Goal: Use online tool/utility: Utilize a website feature to perform a specific function

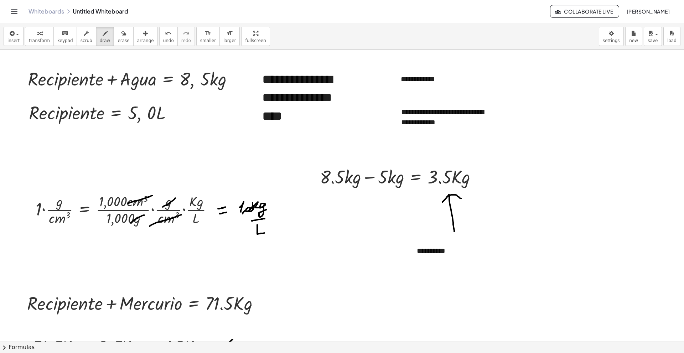
scroll to position [320, 0]
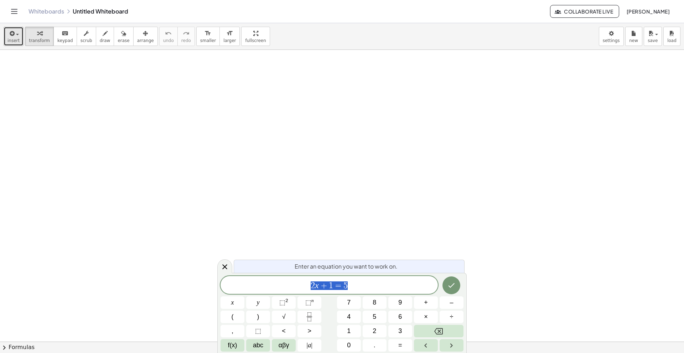
click at [15, 40] on span "insert" at bounding box center [13, 40] width 12 height 5
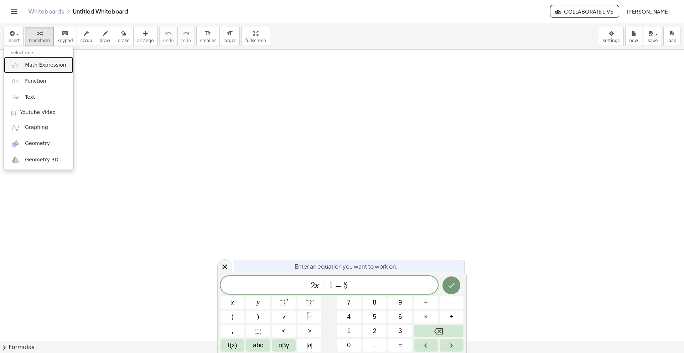
click at [37, 64] on span "Math Expression" at bounding box center [45, 65] width 41 height 7
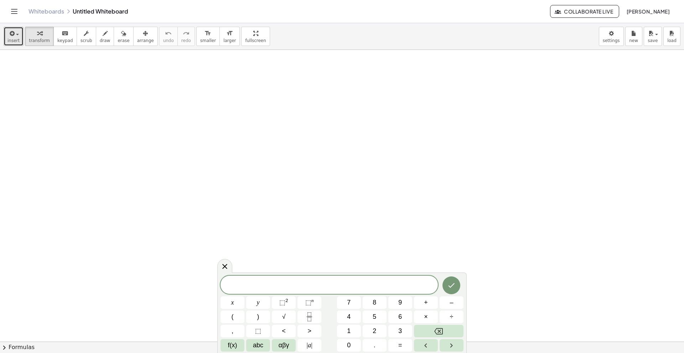
click at [19, 39] on button "insert" at bounding box center [14, 36] width 20 height 19
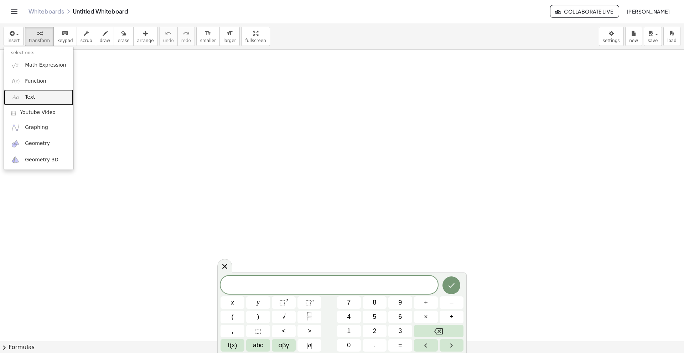
click at [40, 95] on link "Text" at bounding box center [38, 97] width 69 height 16
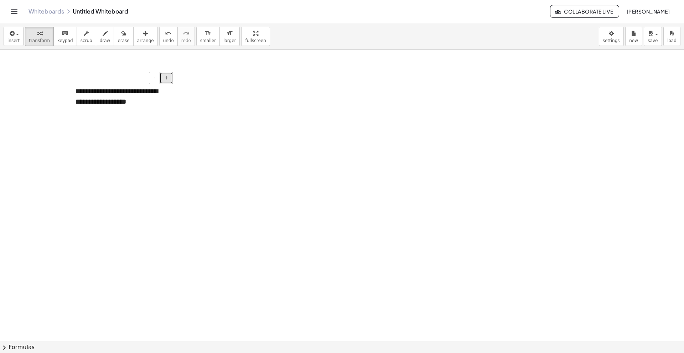
click at [172, 80] on button "+" at bounding box center [167, 78] width 14 height 12
click at [137, 41] on span "arrange" at bounding box center [145, 40] width 17 height 5
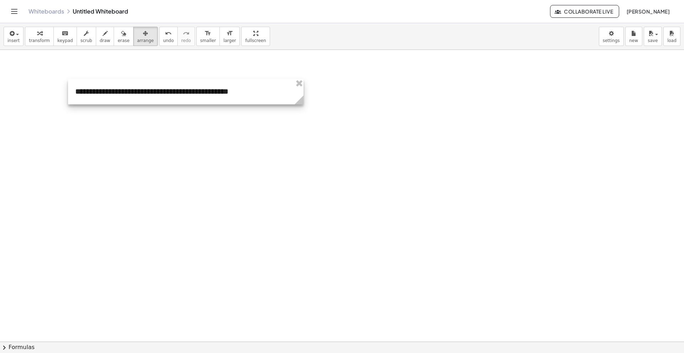
drag, startPoint x: 173, startPoint y: 121, endPoint x: 302, endPoint y: 114, distance: 128.7
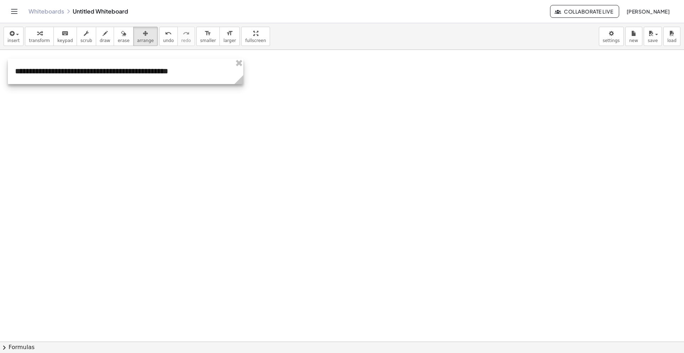
drag, startPoint x: 216, startPoint y: 100, endPoint x: 163, endPoint y: 80, distance: 56.6
click at [163, 80] on div at bounding box center [125, 71] width 235 height 25
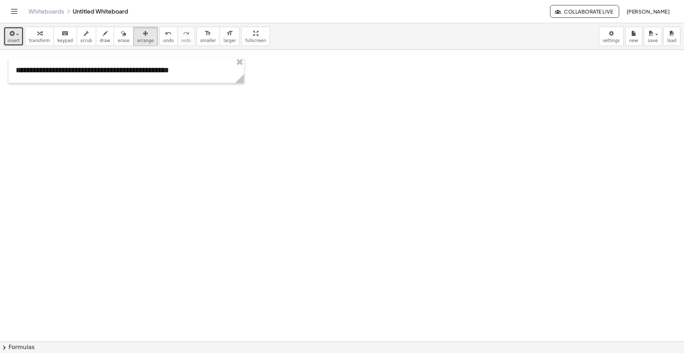
click at [12, 37] on icon "button" at bounding box center [11, 33] width 6 height 9
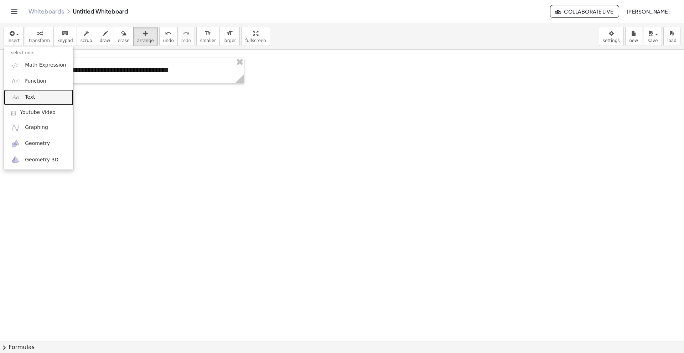
click at [37, 95] on link "Text" at bounding box center [38, 97] width 69 height 16
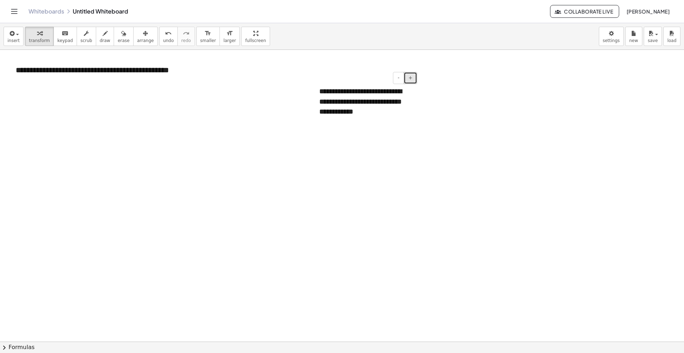
click at [415, 79] on button "+" at bounding box center [410, 78] width 14 height 12
click at [140, 40] on span "arrange" at bounding box center [145, 40] width 17 height 5
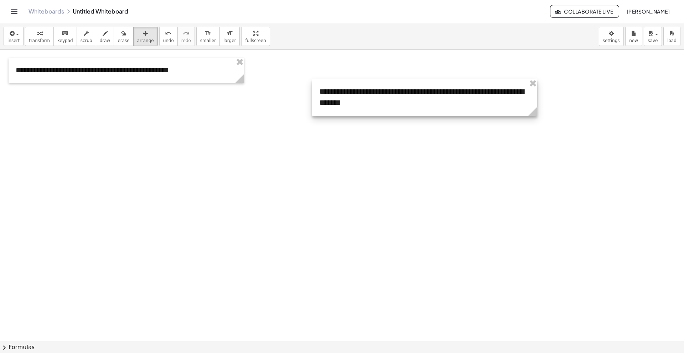
drag, startPoint x: 414, startPoint y: 122, endPoint x: 532, endPoint y: 114, distance: 117.8
click at [533, 114] on icon at bounding box center [532, 111] width 9 height 9
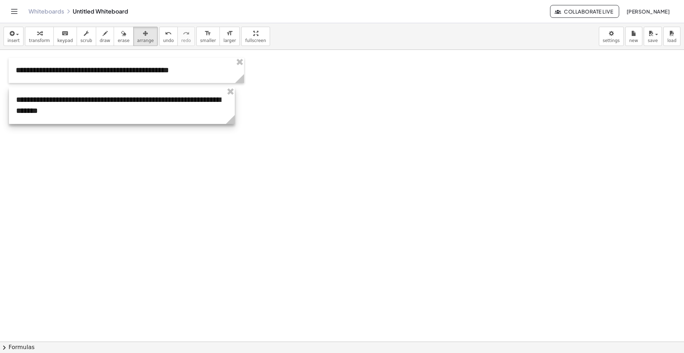
drag, startPoint x: 530, startPoint y: 104, endPoint x: 227, endPoint y: 113, distance: 303.1
click at [227, 113] on div at bounding box center [122, 105] width 226 height 37
drag, startPoint x: 234, startPoint y: 120, endPoint x: 242, endPoint y: 117, distance: 9.1
click at [242, 117] on icon at bounding box center [237, 119] width 9 height 9
click at [265, 27] on div "insert select one: Math Expression Function Text Youtube Video Graphing Geometr…" at bounding box center [342, 36] width 684 height 27
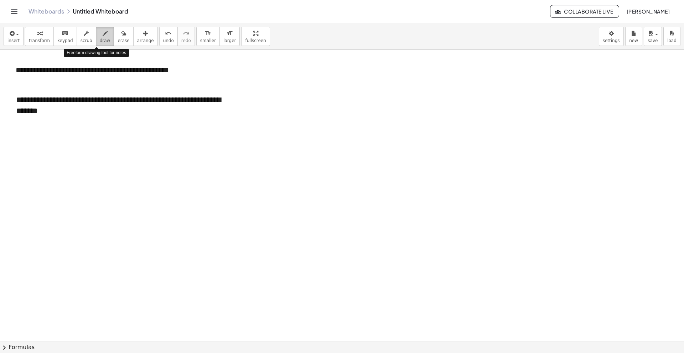
click at [100, 38] on span "draw" at bounding box center [105, 40] width 11 height 5
drag, startPoint x: 411, startPoint y: 78, endPoint x: 420, endPoint y: 84, distance: 10.4
drag, startPoint x: 429, startPoint y: 86, endPoint x: 528, endPoint y: 89, distance: 98.7
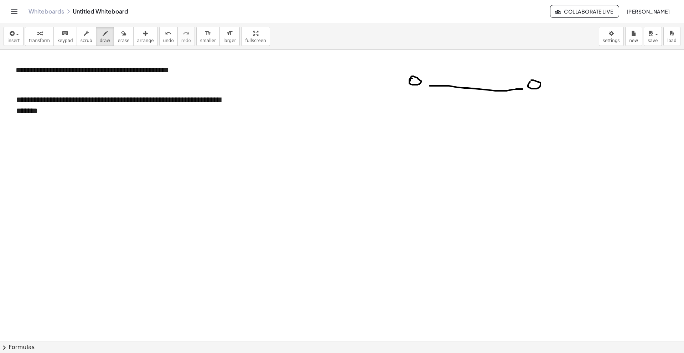
drag, startPoint x: 429, startPoint y: 108, endPoint x: 520, endPoint y: 110, distance: 90.4
drag, startPoint x: 537, startPoint y: 60, endPoint x: 542, endPoint y: 66, distance: 8.1
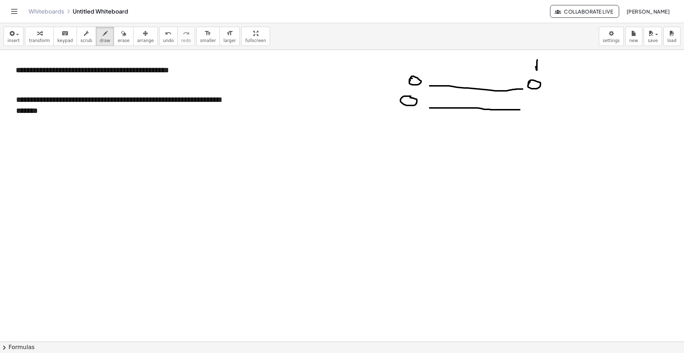
drag, startPoint x: 418, startPoint y: 61, endPoint x: 427, endPoint y: 63, distance: 9.8
drag, startPoint x: 414, startPoint y: 102, endPoint x: 525, endPoint y: 80, distance: 112.6
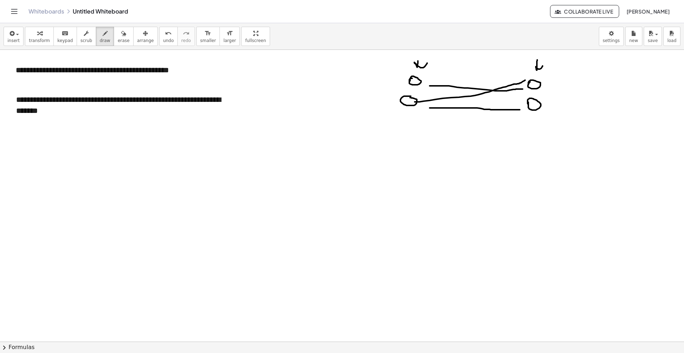
drag, startPoint x: 466, startPoint y: 96, endPoint x: 473, endPoint y: 89, distance: 10.1
drag, startPoint x: 521, startPoint y: 74, endPoint x: 463, endPoint y: 75, distance: 57.7
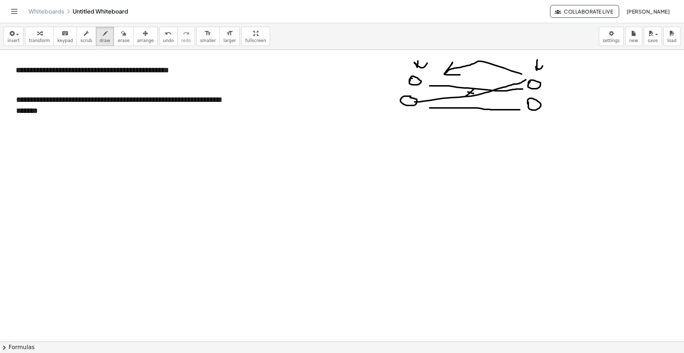
drag, startPoint x: 404, startPoint y: 80, endPoint x: 415, endPoint y: 81, distance: 11.8
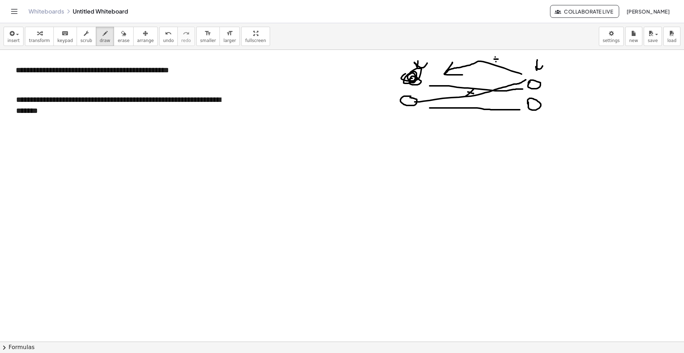
drag, startPoint x: 524, startPoint y: 83, endPoint x: 540, endPoint y: 81, distance: 15.8
drag, startPoint x: 398, startPoint y: 95, endPoint x: 407, endPoint y: 103, distance: 11.9
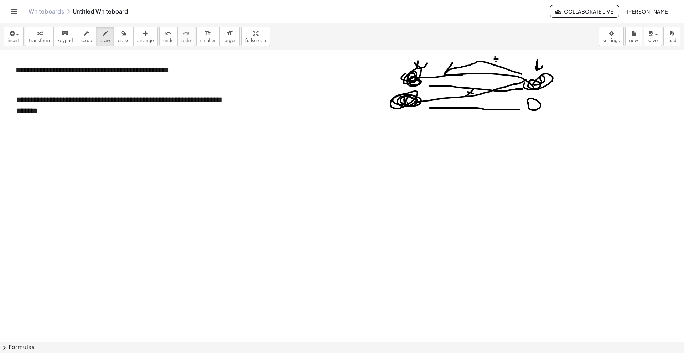
drag, startPoint x: 411, startPoint y: 77, endPoint x: 533, endPoint y: 88, distance: 122.6
drag, startPoint x: 409, startPoint y: 81, endPoint x: 411, endPoint y: 78, distance: 3.7
drag, startPoint x: 539, startPoint y: 79, endPoint x: 538, endPoint y: 85, distance: 6.8
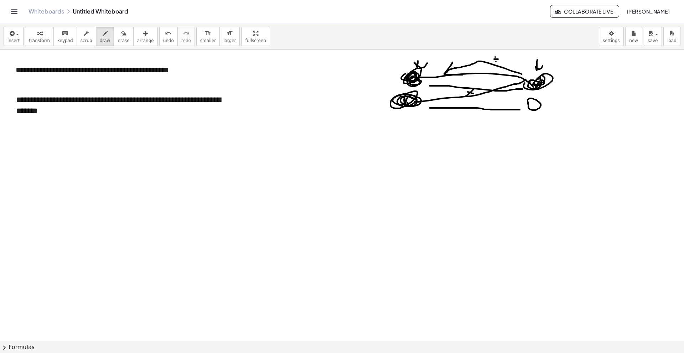
drag, startPoint x: 399, startPoint y: 99, endPoint x: 409, endPoint y: 99, distance: 9.6
drag, startPoint x: 523, startPoint y: 106, endPoint x: 543, endPoint y: 108, distance: 20.4
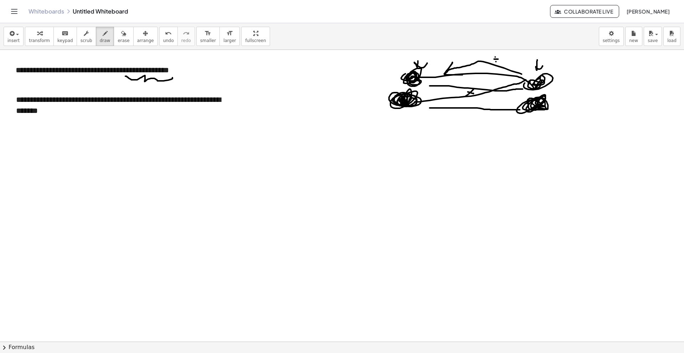
drag, startPoint x: 125, startPoint y: 76, endPoint x: 172, endPoint y: 77, distance: 47.0
drag, startPoint x: 555, startPoint y: 117, endPoint x: 560, endPoint y: 112, distance: 6.8
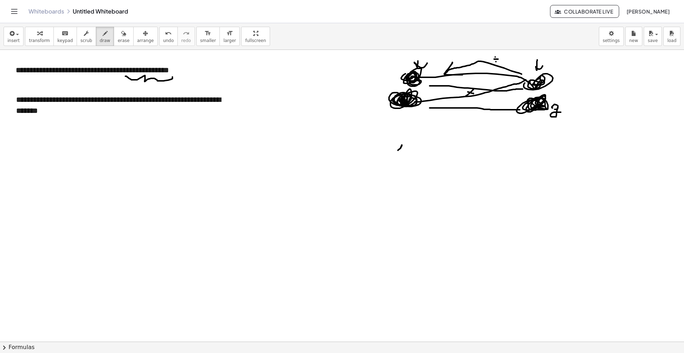
drag, startPoint x: 401, startPoint y: 146, endPoint x: 397, endPoint y: 155, distance: 9.9
drag, startPoint x: 403, startPoint y: 153, endPoint x: 407, endPoint y: 153, distance: 3.9
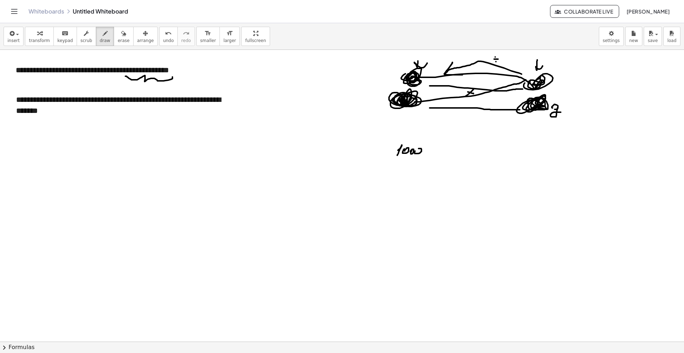
drag, startPoint x: 427, startPoint y: 152, endPoint x: 437, endPoint y: 152, distance: 9.6
drag, startPoint x: 440, startPoint y: 150, endPoint x: 441, endPoint y: 154, distance: 4.4
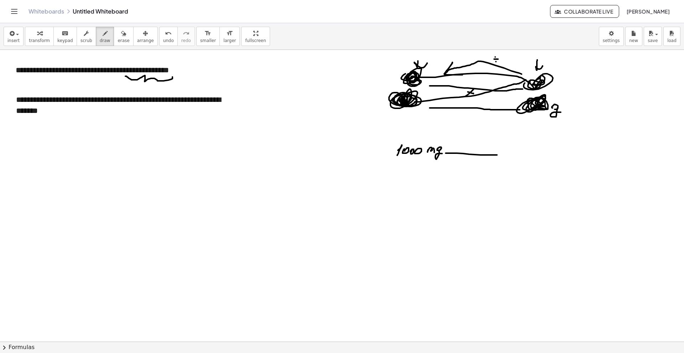
drag, startPoint x: 446, startPoint y: 153, endPoint x: 500, endPoint y: 155, distance: 53.8
drag, startPoint x: 507, startPoint y: 152, endPoint x: 512, endPoint y: 154, distance: 5.4
drag, startPoint x: 516, startPoint y: 154, endPoint x: 513, endPoint y: 153, distance: 3.6
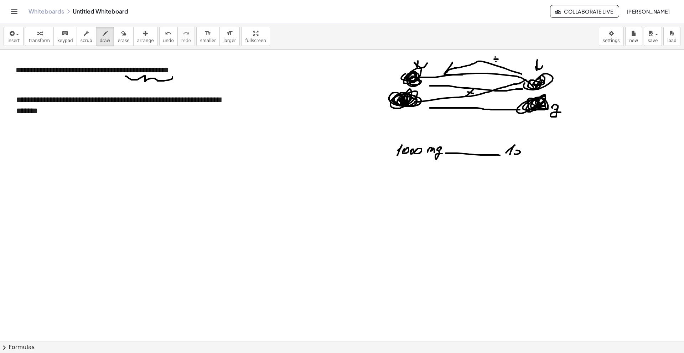
drag, startPoint x: 517, startPoint y: 153, endPoint x: 520, endPoint y: 157, distance: 4.8
drag, startPoint x: 404, startPoint y: 163, endPoint x: 402, endPoint y: 170, distance: 6.7
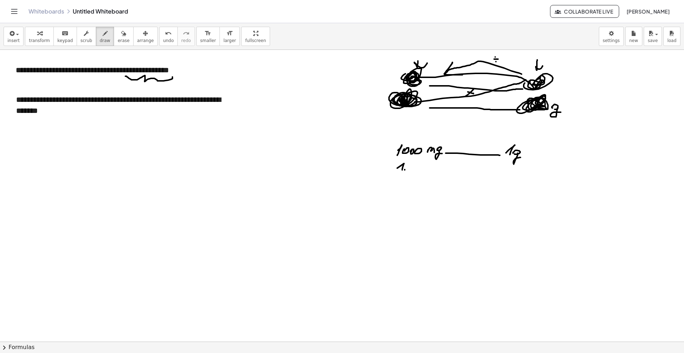
drag, startPoint x: 413, startPoint y: 166, endPoint x: 411, endPoint y: 171, distance: 5.8
drag, startPoint x: 409, startPoint y: 168, endPoint x: 413, endPoint y: 168, distance: 3.9
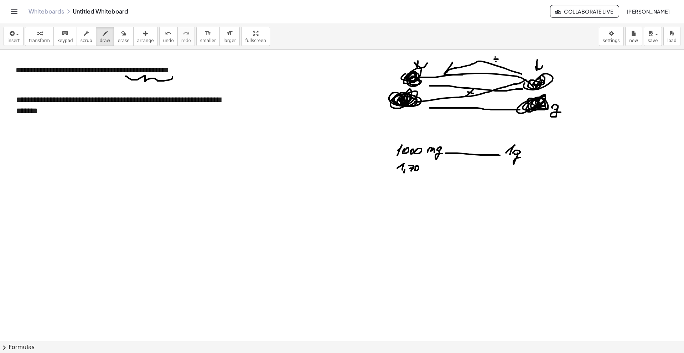
drag, startPoint x: 427, startPoint y: 166, endPoint x: 432, endPoint y: 169, distance: 5.8
drag, startPoint x: 435, startPoint y: 169, endPoint x: 443, endPoint y: 173, distance: 8.4
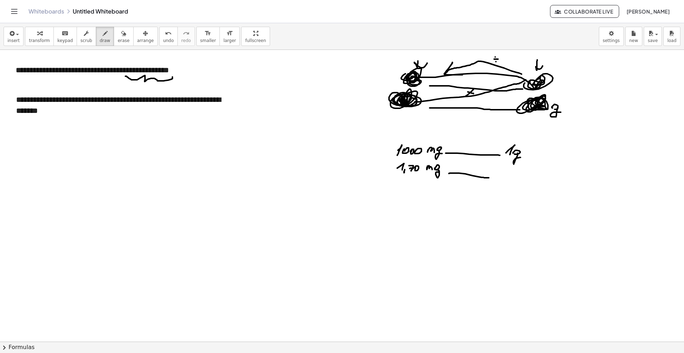
drag, startPoint x: 483, startPoint y: 177, endPoint x: 493, endPoint y: 178, distance: 10.3
drag, startPoint x: 501, startPoint y: 167, endPoint x: 498, endPoint y: 178, distance: 11.7
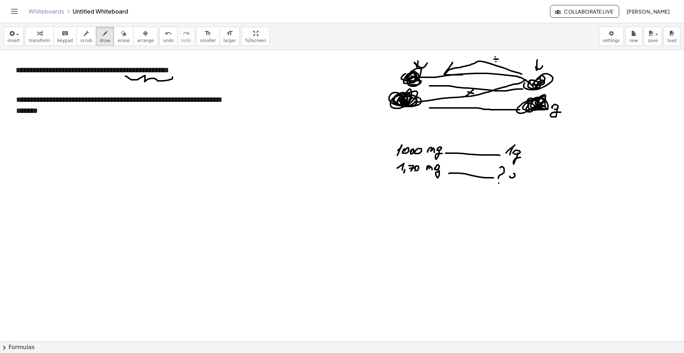
drag, startPoint x: 512, startPoint y: 177, endPoint x: 516, endPoint y: 181, distance: 5.0
drag, startPoint x: 407, startPoint y: 135, endPoint x: 522, endPoint y: 145, distance: 115.1
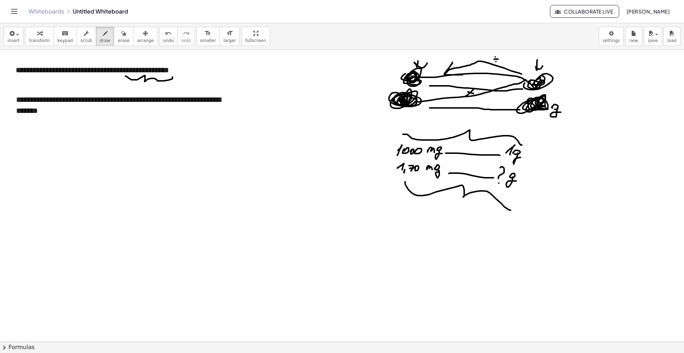
drag, startPoint x: 405, startPoint y: 182, endPoint x: 516, endPoint y: 201, distance: 112.7
click at [17, 45] on button "insert" at bounding box center [14, 36] width 20 height 19
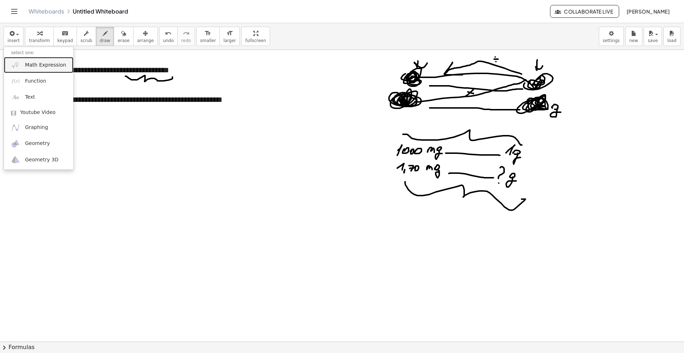
click at [45, 70] on link "Math Expression" at bounding box center [38, 65] width 69 height 16
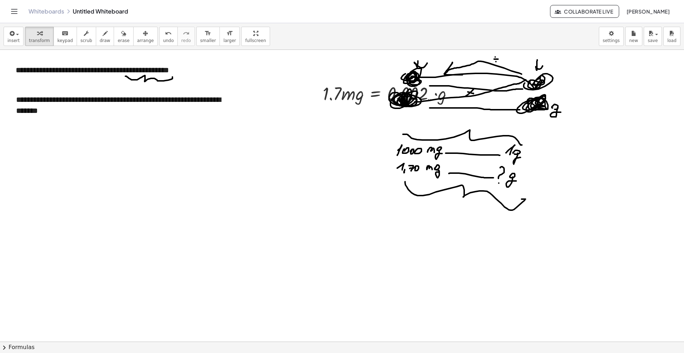
click at [130, 26] on div "insert select one: Math Expression Function Text Youtube Video Graphing Geometr…" at bounding box center [342, 36] width 684 height 27
click at [143, 33] on icon "button" at bounding box center [145, 33] width 5 height 9
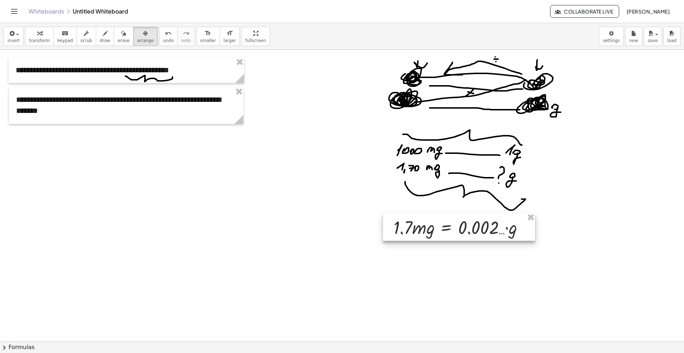
drag, startPoint x: 357, startPoint y: 91, endPoint x: 428, endPoint y: 228, distance: 154.0
click at [428, 228] on div at bounding box center [459, 227] width 152 height 28
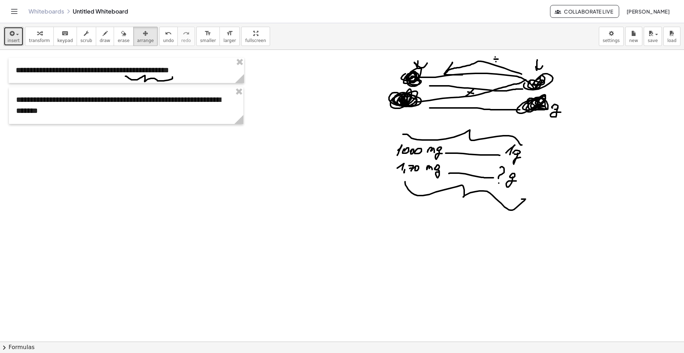
click at [17, 41] on button "insert" at bounding box center [14, 36] width 20 height 19
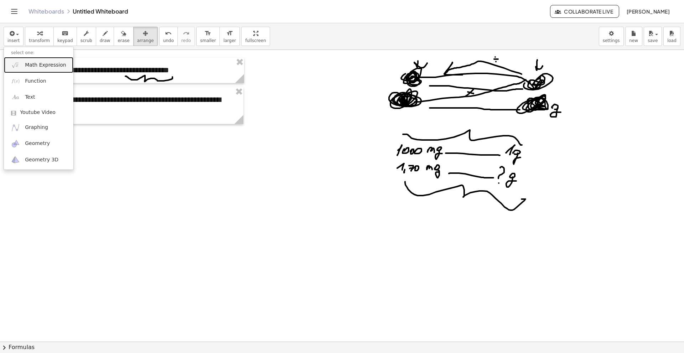
click at [30, 61] on link "Math Expression" at bounding box center [38, 65] width 69 height 16
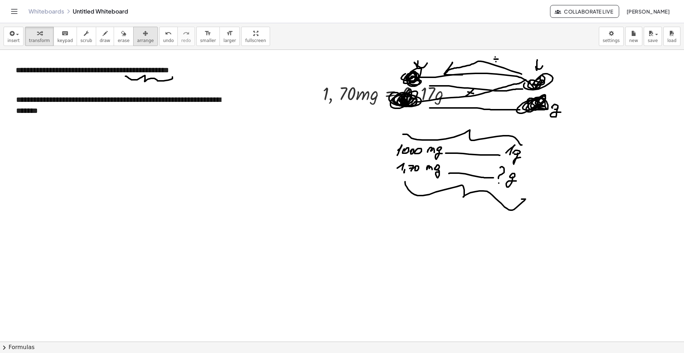
click at [143, 35] on icon "button" at bounding box center [145, 33] width 5 height 9
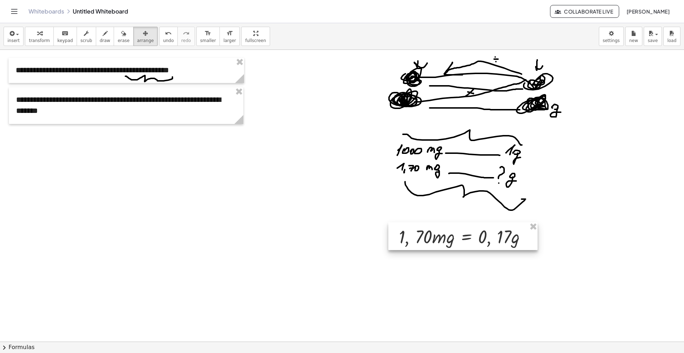
drag, startPoint x: 353, startPoint y: 109, endPoint x: 427, endPoint y: 241, distance: 151.6
click at [427, 241] on div at bounding box center [462, 236] width 149 height 28
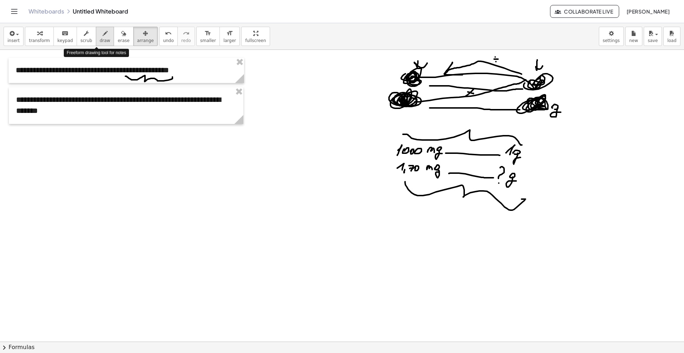
click at [96, 37] on button "draw" at bounding box center [105, 36] width 19 height 19
drag, startPoint x: 15, startPoint y: 120, endPoint x: 31, endPoint y: 125, distance: 16.8
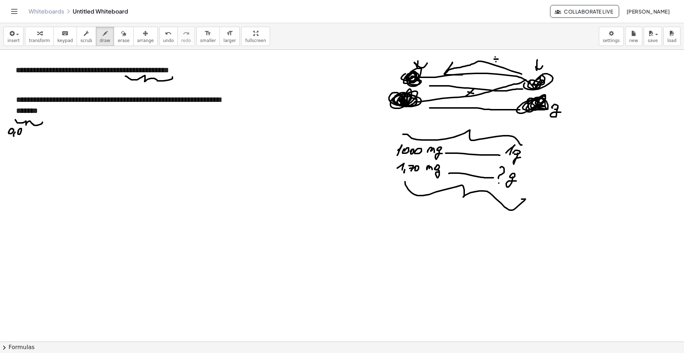
drag, startPoint x: 29, startPoint y: 128, endPoint x: 28, endPoint y: 135, distance: 6.4
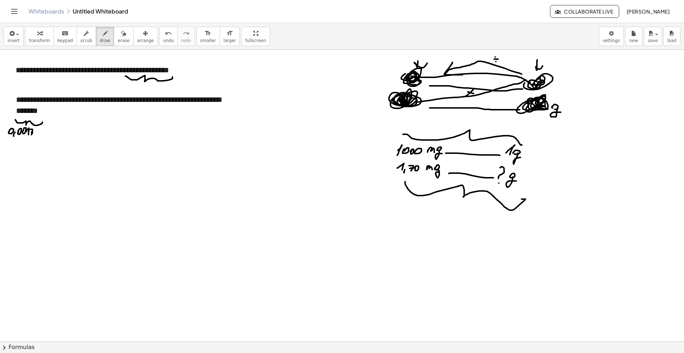
drag, startPoint x: 39, startPoint y: 133, endPoint x: 42, endPoint y: 136, distance: 4.0
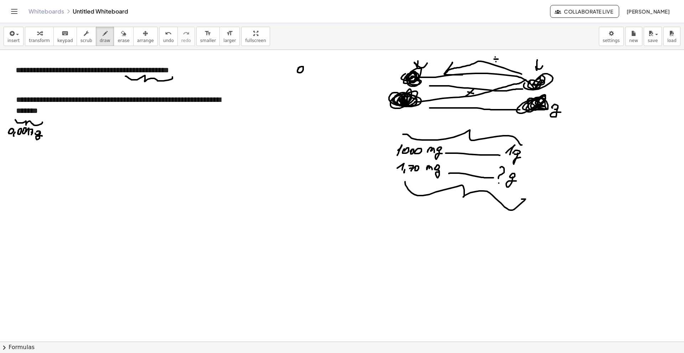
drag, startPoint x: 310, startPoint y: 69, endPoint x: 313, endPoint y: 72, distance: 4.0
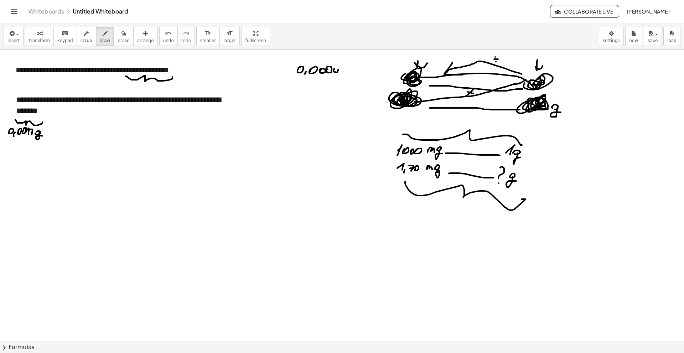
drag, startPoint x: 341, startPoint y: 68, endPoint x: 341, endPoint y: 72, distance: 3.6
drag, startPoint x: 352, startPoint y: 66, endPoint x: 354, endPoint y: 73, distance: 7.7
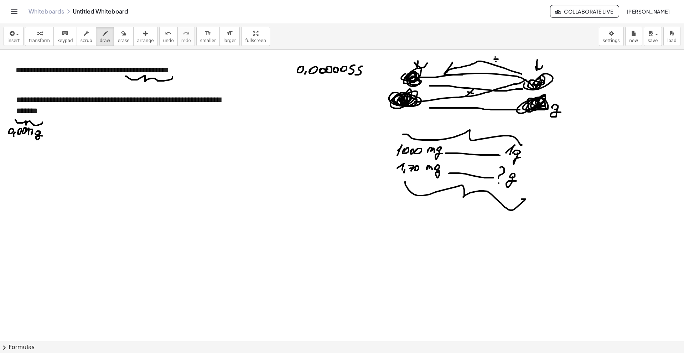
drag, startPoint x: 362, startPoint y: 66, endPoint x: 355, endPoint y: 75, distance: 11.1
drag, startPoint x: 369, startPoint y: 73, endPoint x: 372, endPoint y: 76, distance: 4.1
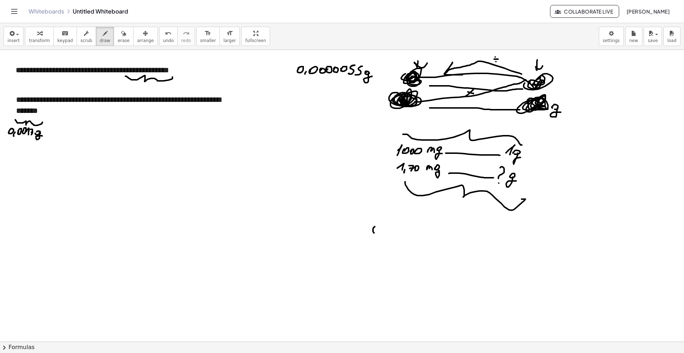
drag, startPoint x: 374, startPoint y: 233, endPoint x: 377, endPoint y: 226, distance: 8.0
drag, startPoint x: 385, startPoint y: 231, endPoint x: 382, endPoint y: 235, distance: 4.3
drag, startPoint x: 391, startPoint y: 228, endPoint x: 400, endPoint y: 231, distance: 9.2
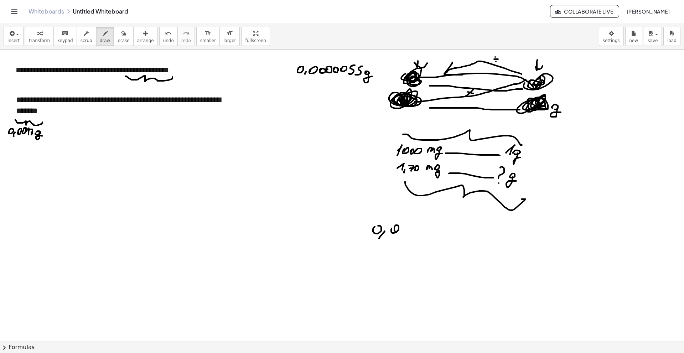
drag, startPoint x: 412, startPoint y: 230, endPoint x: 415, endPoint y: 226, distance: 5.1
drag, startPoint x: 426, startPoint y: 228, endPoint x: 436, endPoint y: 230, distance: 10.3
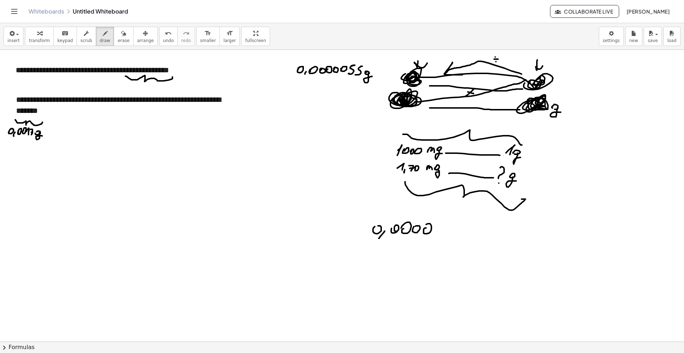
drag, startPoint x: 438, startPoint y: 230, endPoint x: 441, endPoint y: 231, distance: 3.8
drag, startPoint x: 448, startPoint y: 226, endPoint x: 442, endPoint y: 235, distance: 10.9
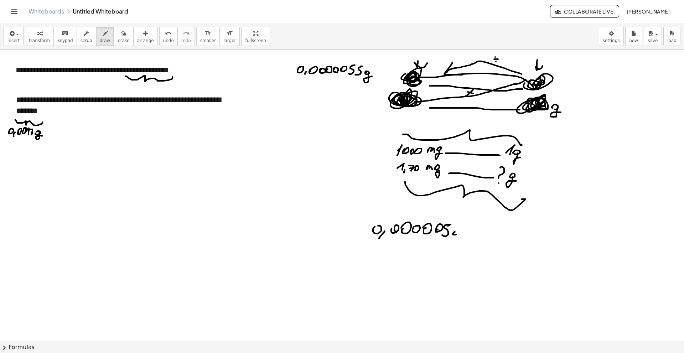
drag, startPoint x: 455, startPoint y: 232, endPoint x: 453, endPoint y: 236, distance: 4.8
drag, startPoint x: 455, startPoint y: 233, endPoint x: 462, endPoint y: 236, distance: 7.2
drag, startPoint x: 471, startPoint y: 236, endPoint x: 530, endPoint y: 237, distance: 59.8
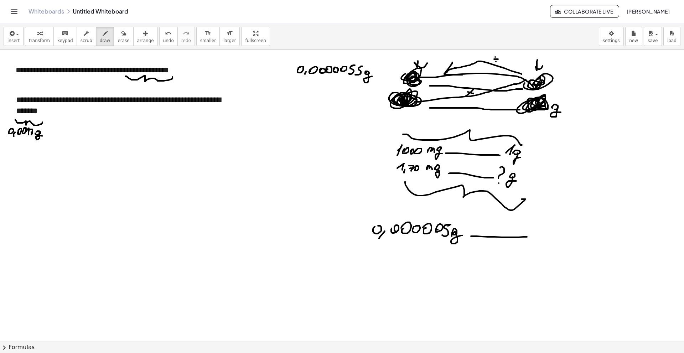
drag, startPoint x: 541, startPoint y: 232, endPoint x: 554, endPoint y: 233, distance: 12.8
drag, startPoint x: 560, startPoint y: 232, endPoint x: 565, endPoint y: 238, distance: 7.1
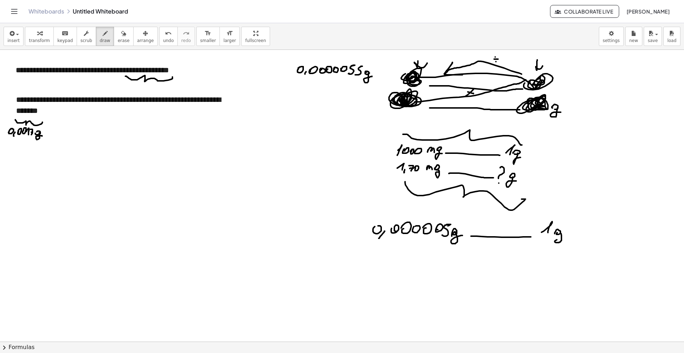
drag, startPoint x: 386, startPoint y: 257, endPoint x: 383, endPoint y: 261, distance: 4.2
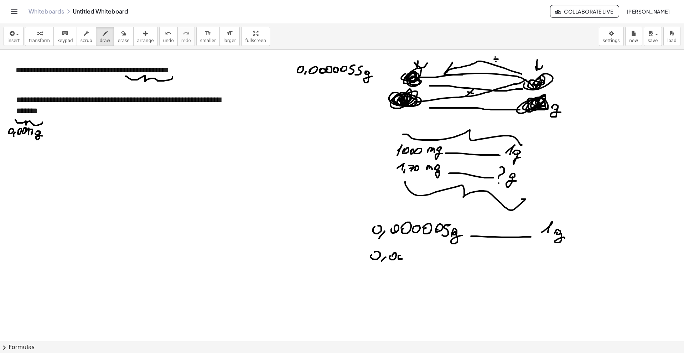
drag, startPoint x: 412, startPoint y: 256, endPoint x: 418, endPoint y: 258, distance: 7.1
drag, startPoint x: 430, startPoint y: 252, endPoint x: 433, endPoint y: 263, distance: 11.0
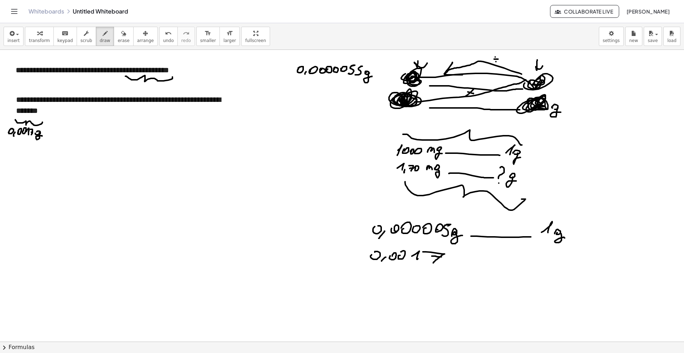
drag, startPoint x: 432, startPoint y: 256, endPoint x: 441, endPoint y: 257, distance: 10.0
drag, startPoint x: 423, startPoint y: 253, endPoint x: 425, endPoint y: 260, distance: 7.7
drag, startPoint x: 424, startPoint y: 256, endPoint x: 435, endPoint y: 256, distance: 11.0
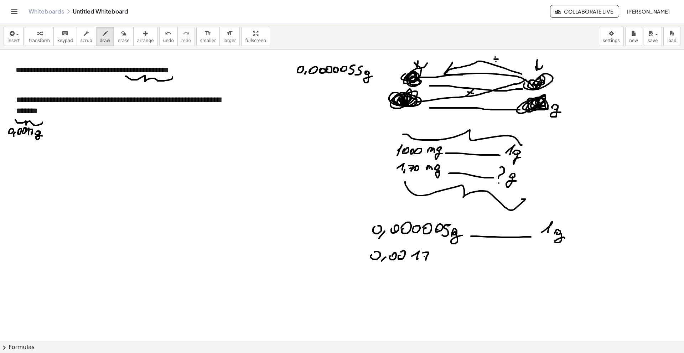
drag, startPoint x: 435, startPoint y: 259, endPoint x: 440, endPoint y: 258, distance: 4.8
drag, startPoint x: 439, startPoint y: 261, endPoint x: 449, endPoint y: 268, distance: 12.3
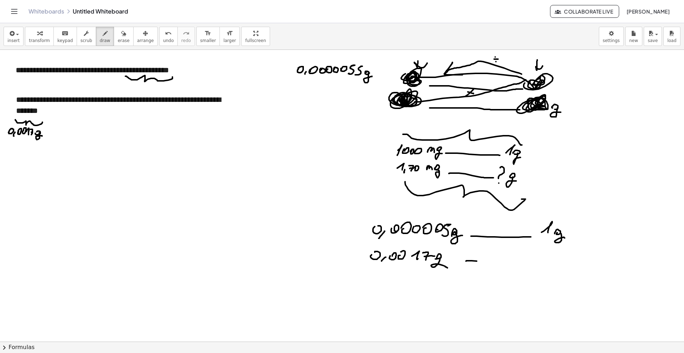
drag, startPoint x: 476, startPoint y: 261, endPoint x: 520, endPoint y: 267, distance: 44.2
drag, startPoint x: 530, startPoint y: 263, endPoint x: 534, endPoint y: 260, distance: 5.1
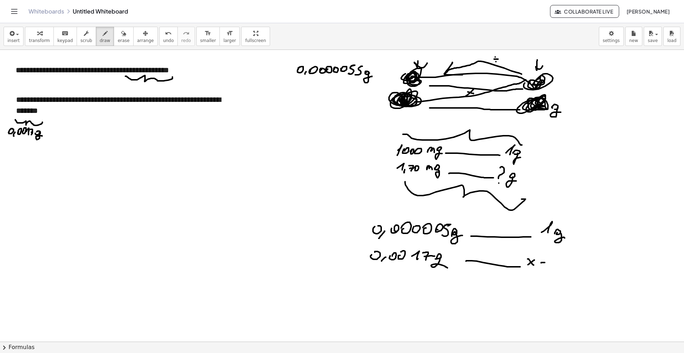
drag, startPoint x: 555, startPoint y: 254, endPoint x: 554, endPoint y: 266, distance: 12.5
drag, startPoint x: 565, startPoint y: 257, endPoint x: 566, endPoint y: 267, distance: 10.3
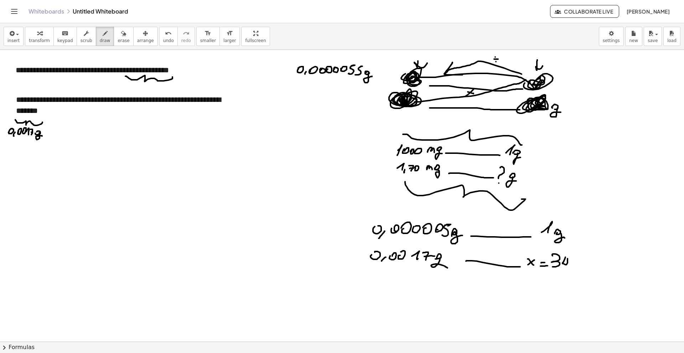
drag, startPoint x: 572, startPoint y: 262, endPoint x: 571, endPoint y: 266, distance: 4.3
drag, startPoint x: 582, startPoint y: 270, endPoint x: 467, endPoint y: 294, distance: 117.6
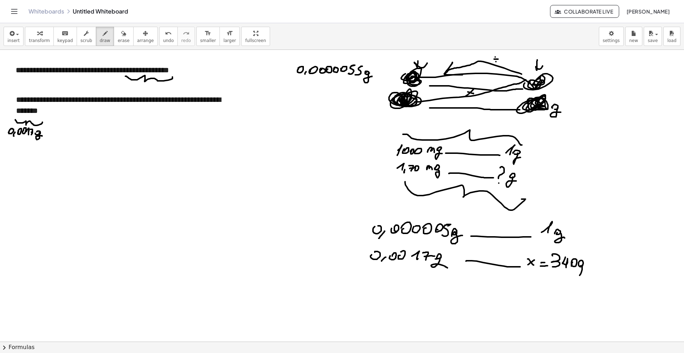
click at [11, 38] on span "insert" at bounding box center [13, 40] width 12 height 5
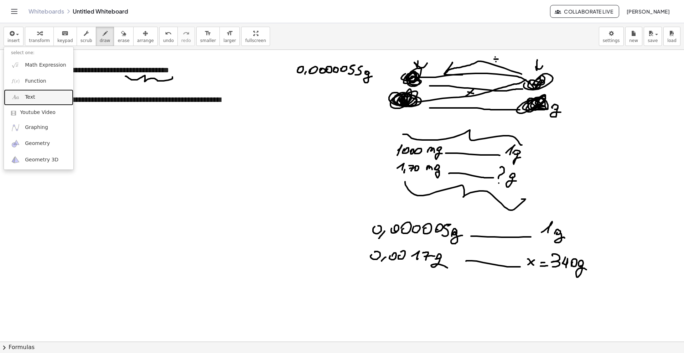
click at [35, 95] on link "Text" at bounding box center [38, 97] width 69 height 16
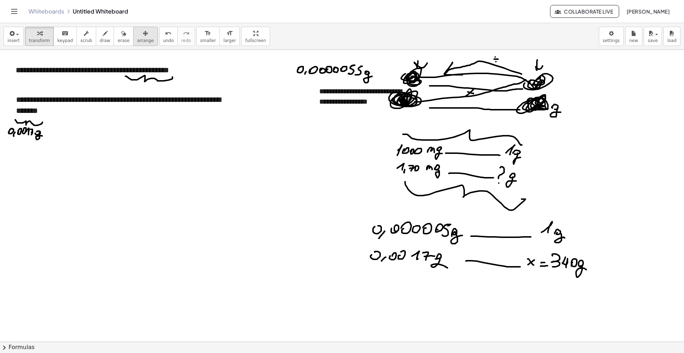
click at [137, 42] on span "arrange" at bounding box center [145, 40] width 17 height 5
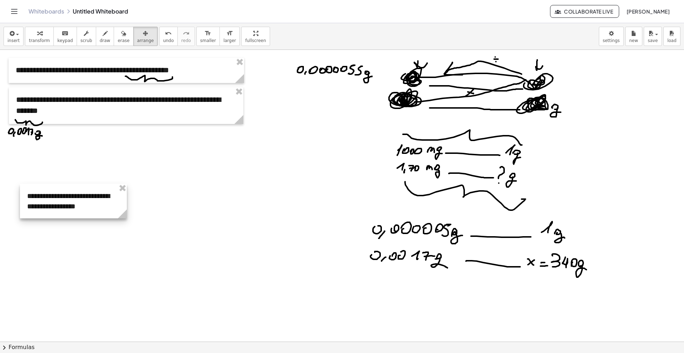
drag, startPoint x: 357, startPoint y: 99, endPoint x: 65, endPoint y: 204, distance: 310.1
click at [65, 204] on div at bounding box center [73, 201] width 107 height 35
click at [98, 44] on button "draw" at bounding box center [105, 36] width 19 height 19
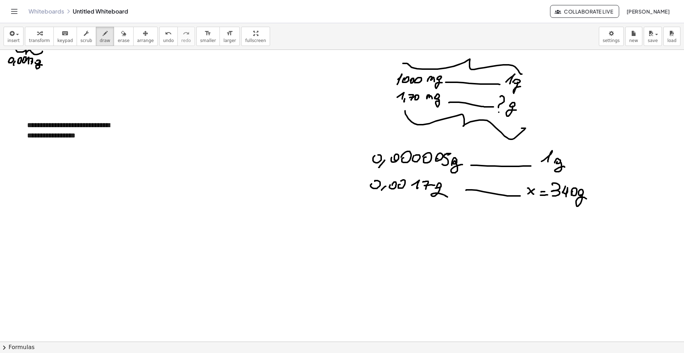
scroll to position [71, 0]
drag, startPoint x: 4, startPoint y: 244, endPoint x: 294, endPoint y: 245, distance: 290.5
click at [296, 249] on div at bounding box center [342, 293] width 684 height 629
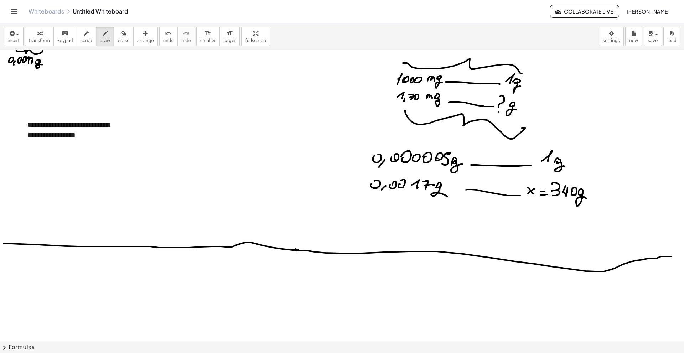
drag, startPoint x: 303, startPoint y: 250, endPoint x: 683, endPoint y: 261, distance: 380.4
click at [683, 261] on div "**********" at bounding box center [342, 196] width 684 height 292
click at [19, 28] on button "insert" at bounding box center [14, 36] width 20 height 19
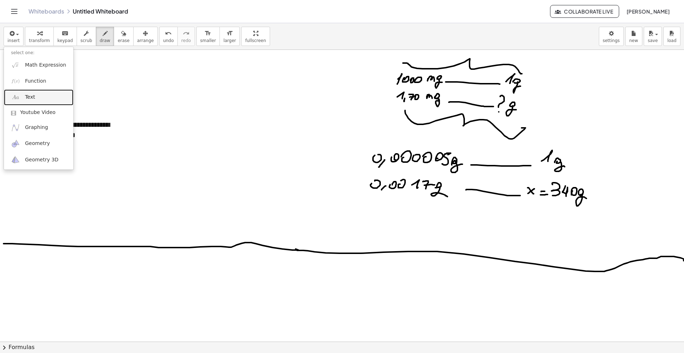
click at [34, 100] on link "Text" at bounding box center [38, 97] width 69 height 16
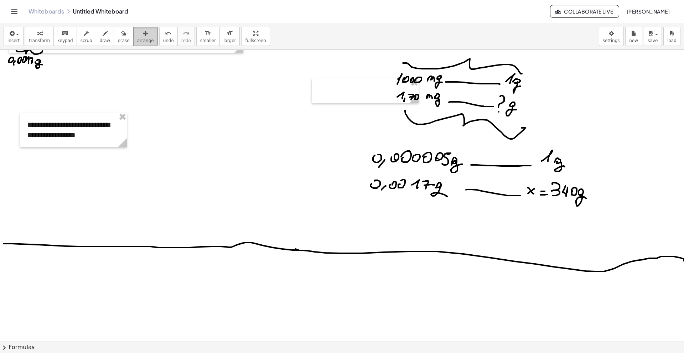
click at [137, 43] on button "arrange" at bounding box center [145, 36] width 25 height 19
drag, startPoint x: 345, startPoint y: 91, endPoint x: 57, endPoint y: 277, distance: 343.1
click at [57, 277] on div at bounding box center [76, 276] width 107 height 25
click at [62, 44] on button "keyboard keypad" at bounding box center [64, 36] width 23 height 19
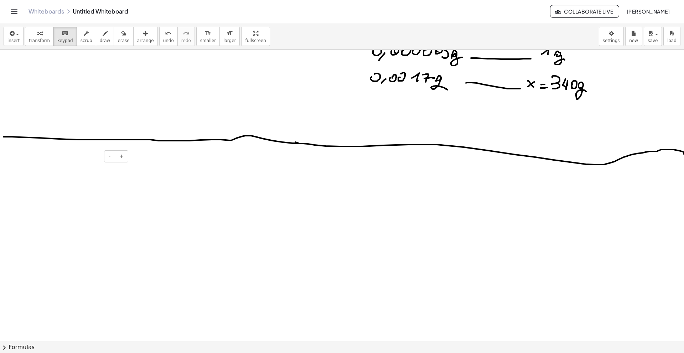
click at [53, 164] on div at bounding box center [76, 169] width 107 height 25
click at [137, 45] on div "insert select one: Math Expression Function Text Youtube Video Graphing Geometr…" at bounding box center [342, 36] width 684 height 27
drag, startPoint x: 136, startPoint y: 39, endPoint x: 136, endPoint y: 46, distance: 6.8
click at [137, 38] on span "arrange" at bounding box center [145, 40] width 17 height 5
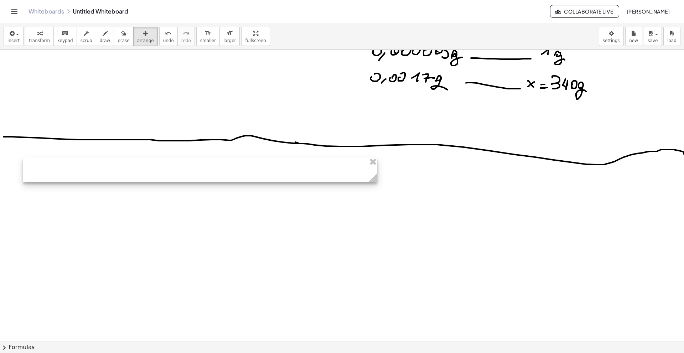
drag, startPoint x: 126, startPoint y: 181, endPoint x: 388, endPoint y: 198, distance: 262.6
click at [388, 198] on div "**********" at bounding box center [343, 186] width 686 height 629
drag, startPoint x: 384, startPoint y: 181, endPoint x: 391, endPoint y: 190, distance: 11.0
click at [386, 195] on div "**********" at bounding box center [343, 186] width 686 height 629
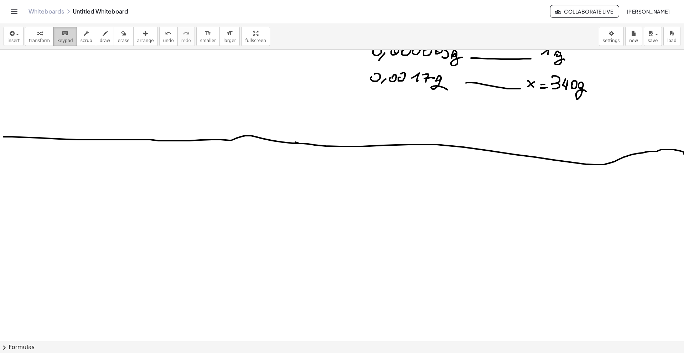
click at [67, 38] on span "keypad" at bounding box center [65, 40] width 16 height 5
click at [90, 167] on div at bounding box center [208, 169] width 371 height 25
click at [88, 167] on div at bounding box center [208, 169] width 371 height 25
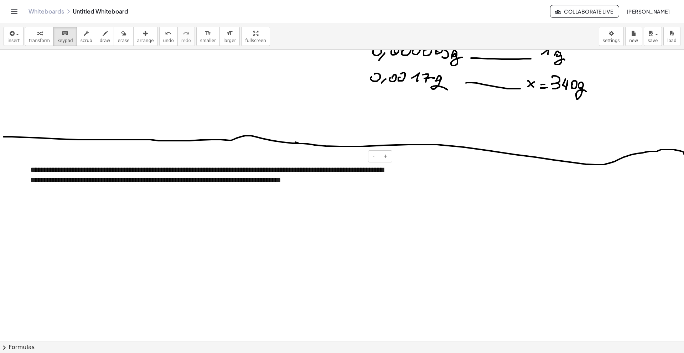
click at [326, 182] on div "**********" at bounding box center [208, 174] width 371 height 35
click at [371, 180] on div "**********" at bounding box center [208, 174] width 371 height 35
click at [133, 37] on button "arrange" at bounding box center [145, 36] width 25 height 19
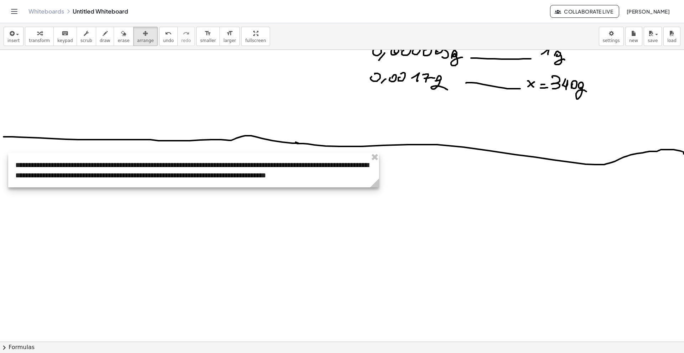
drag, startPoint x: 144, startPoint y: 179, endPoint x: 129, endPoint y: 174, distance: 15.7
click at [129, 174] on div at bounding box center [193, 170] width 371 height 35
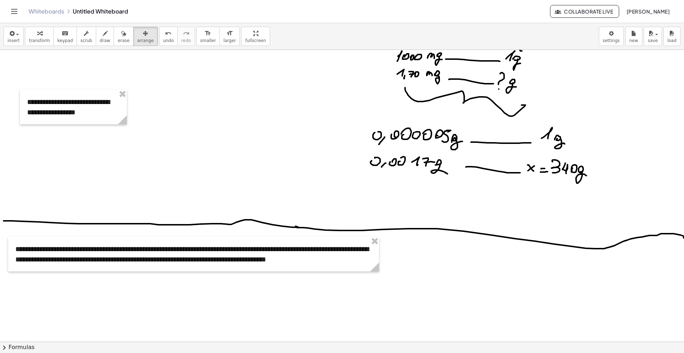
scroll to position [71, 0]
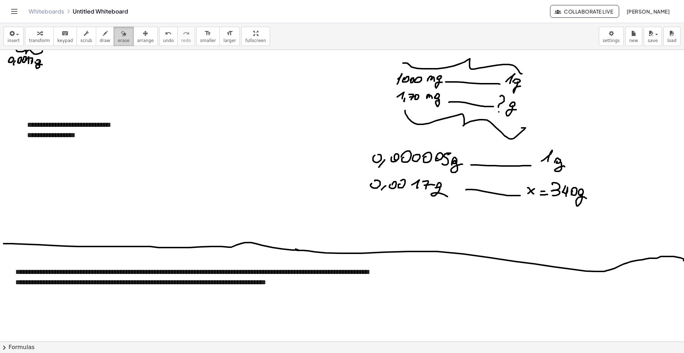
click at [121, 37] on icon "button" at bounding box center [123, 33] width 5 height 9
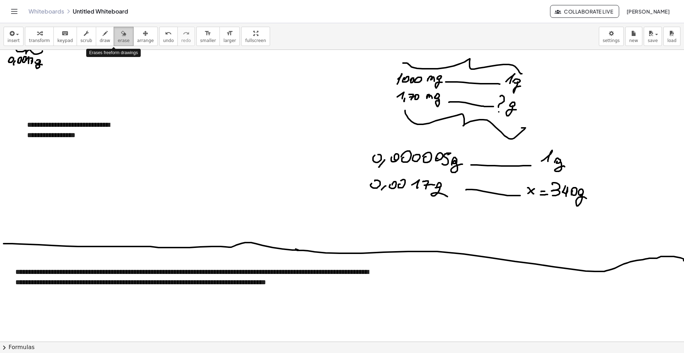
click at [121, 37] on icon "button" at bounding box center [123, 33] width 5 height 9
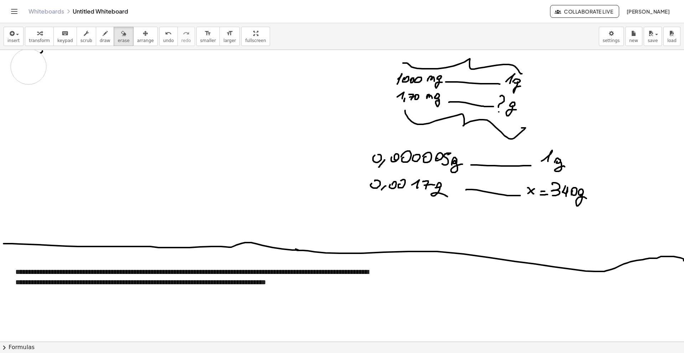
drag, startPoint x: 95, startPoint y: 108, endPoint x: 114, endPoint y: 129, distance: 28.2
click at [47, 85] on div at bounding box center [343, 293] width 686 height 629
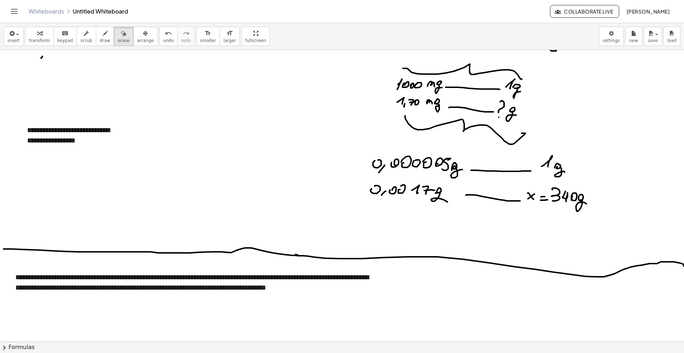
scroll to position [0, 0]
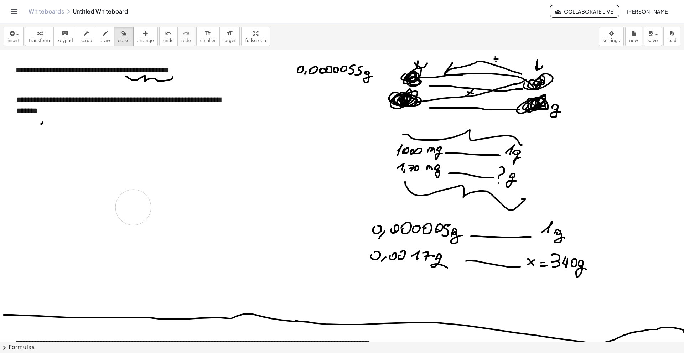
drag, startPoint x: 44, startPoint y: 198, endPoint x: 147, endPoint y: 195, distance: 103.3
drag, startPoint x: 317, startPoint y: 74, endPoint x: 356, endPoint y: 75, distance: 39.2
drag, startPoint x: 99, startPoint y: 206, endPoint x: 88, endPoint y: 194, distance: 15.9
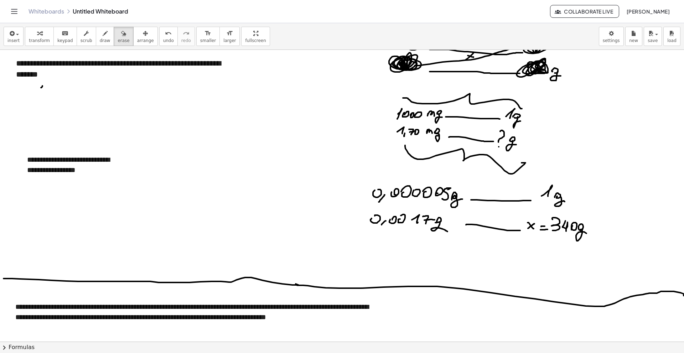
scroll to position [107, 0]
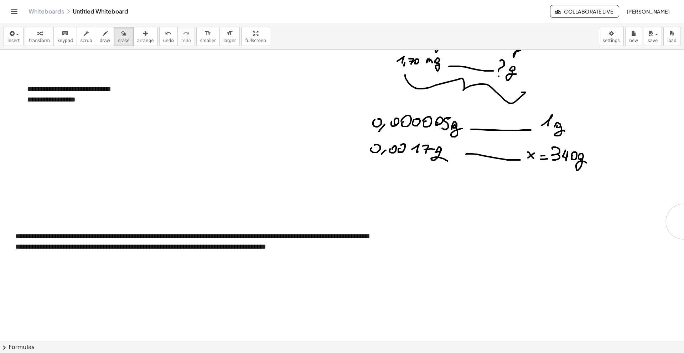
drag, startPoint x: 10, startPoint y: 205, endPoint x: 349, endPoint y: 223, distance: 339.4
click at [677, 219] on div at bounding box center [343, 257] width 686 height 629
click at [335, 240] on div at bounding box center [343, 257] width 686 height 629
click at [20, 40] on button "insert" at bounding box center [14, 36] width 20 height 19
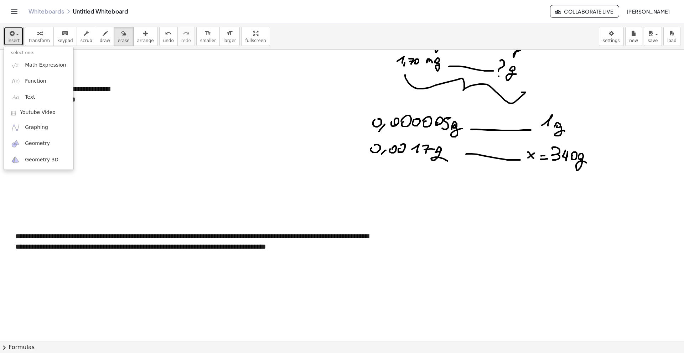
click at [215, 69] on div at bounding box center [343, 257] width 686 height 629
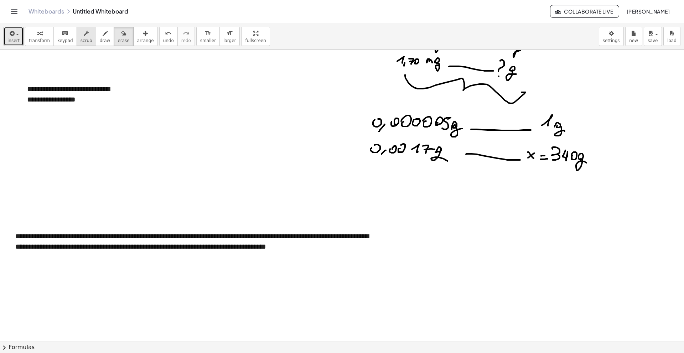
click at [80, 41] on span "scrub" at bounding box center [86, 40] width 12 height 5
click at [96, 37] on button "draw" at bounding box center [105, 36] width 19 height 19
click at [167, 241] on div at bounding box center [343, 257] width 686 height 629
click at [121, 35] on icon "button" at bounding box center [123, 33] width 5 height 9
drag, startPoint x: 158, startPoint y: 245, endPoint x: 184, endPoint y: 236, distance: 27.4
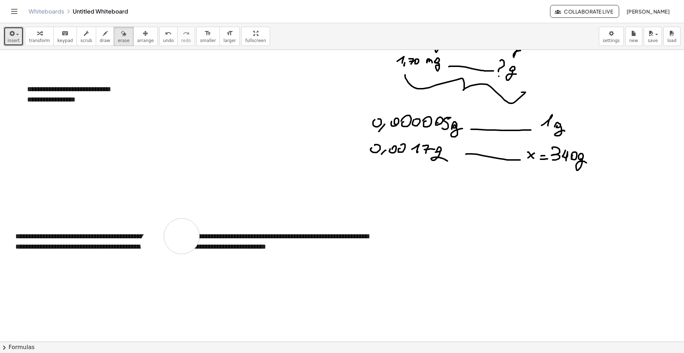
click at [184, 236] on div at bounding box center [343, 257] width 686 height 629
